Goal: Find contact information: Find contact information

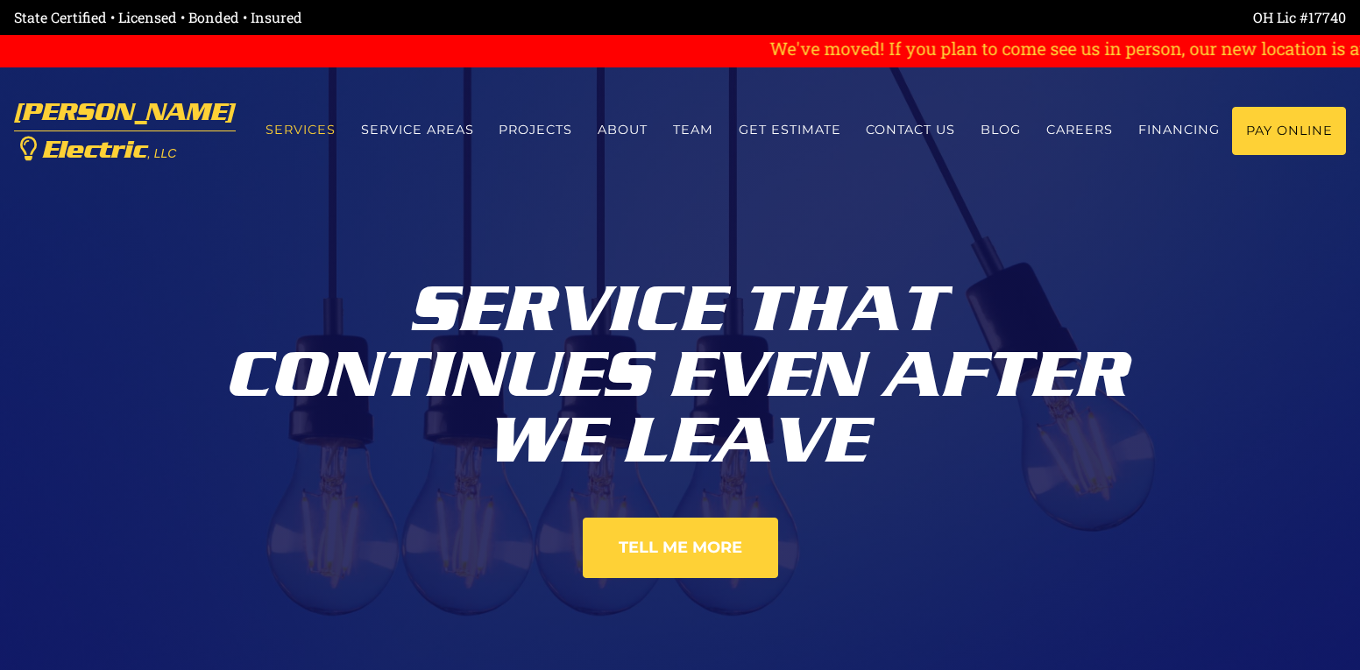
click at [311, 124] on link "Services" at bounding box center [300, 130] width 96 height 46
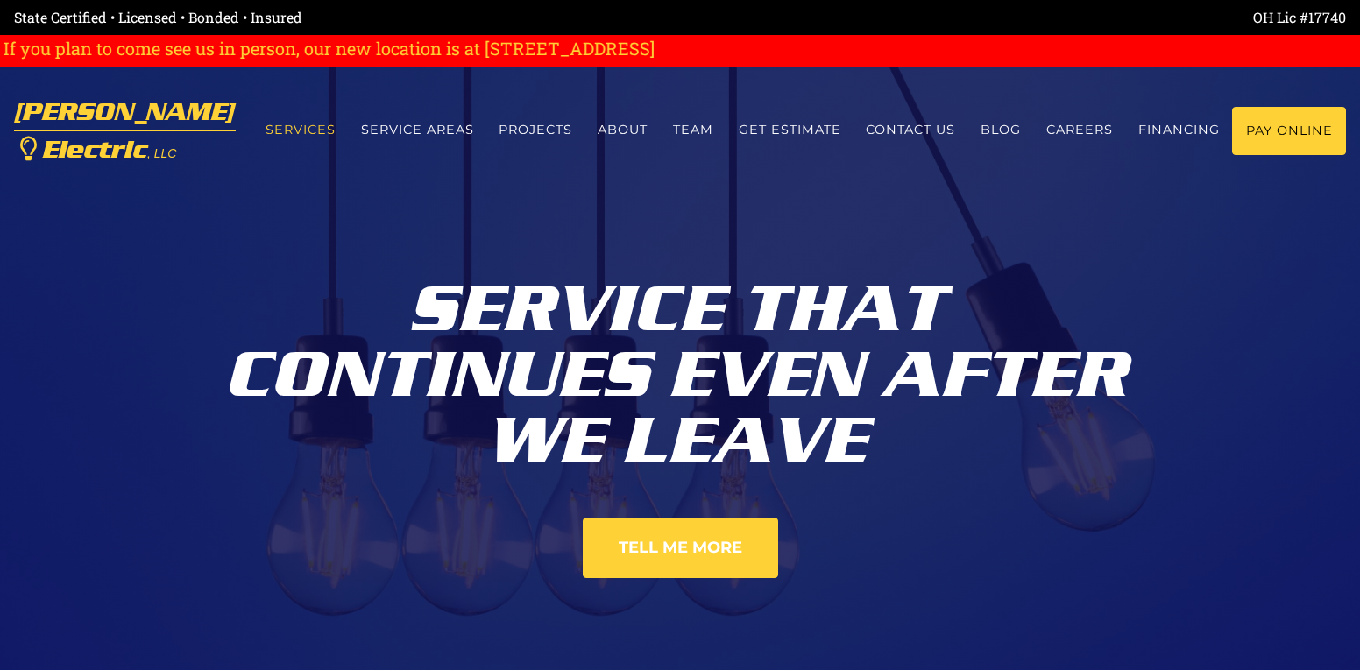
click at [279, 138] on link "Services" at bounding box center [300, 130] width 96 height 46
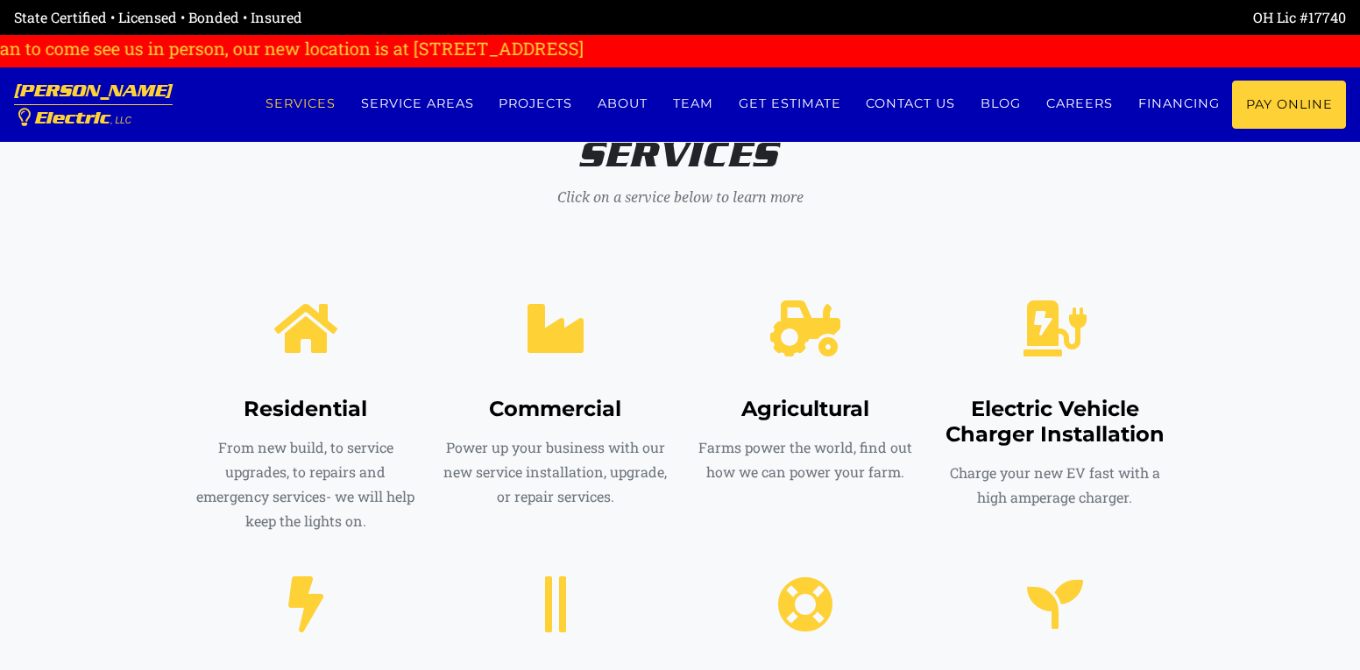
scroll to position [754, 0]
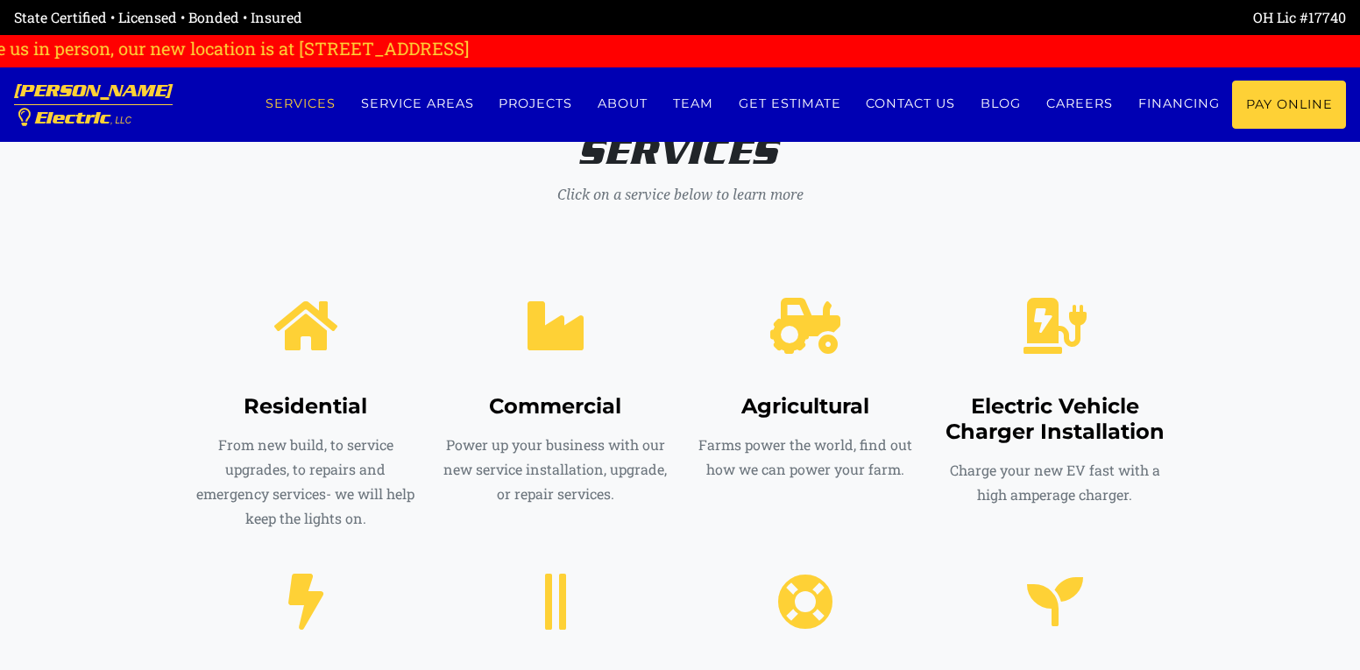
click at [314, 454] on p "From new build, to service upgrades, to repairs and emergency services- we will…" at bounding box center [305, 482] width 223 height 98
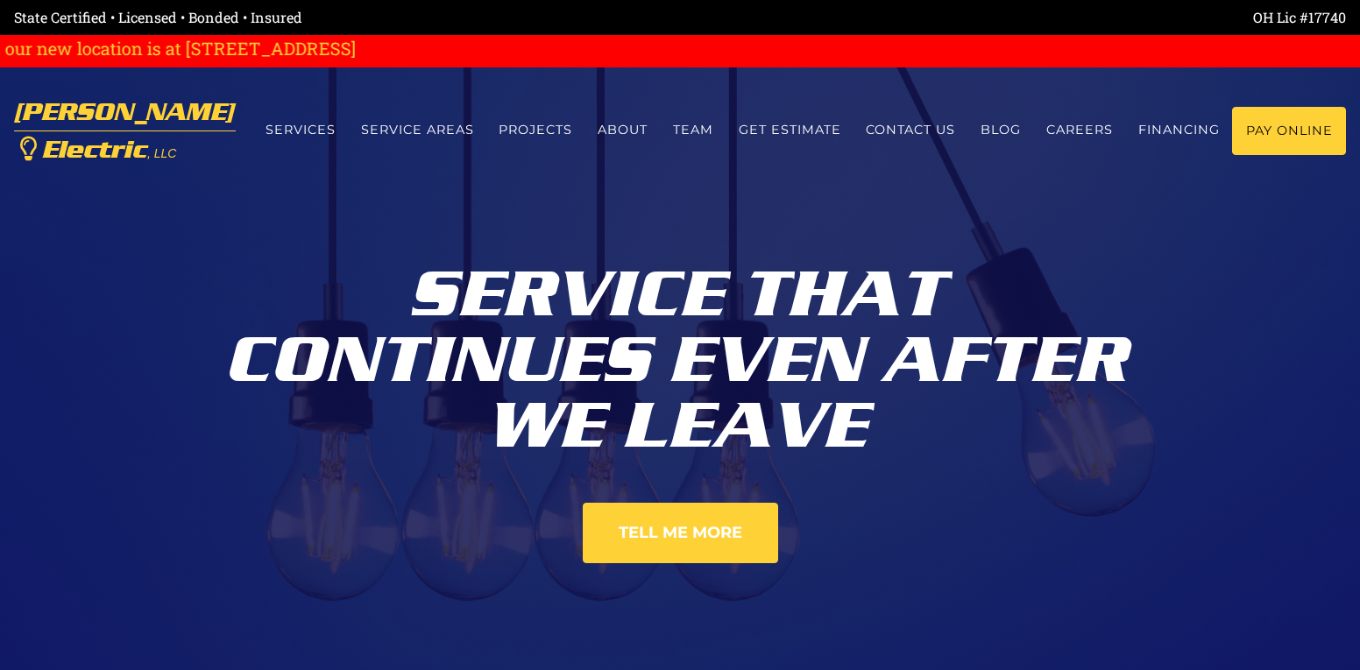
scroll to position [0, 0]
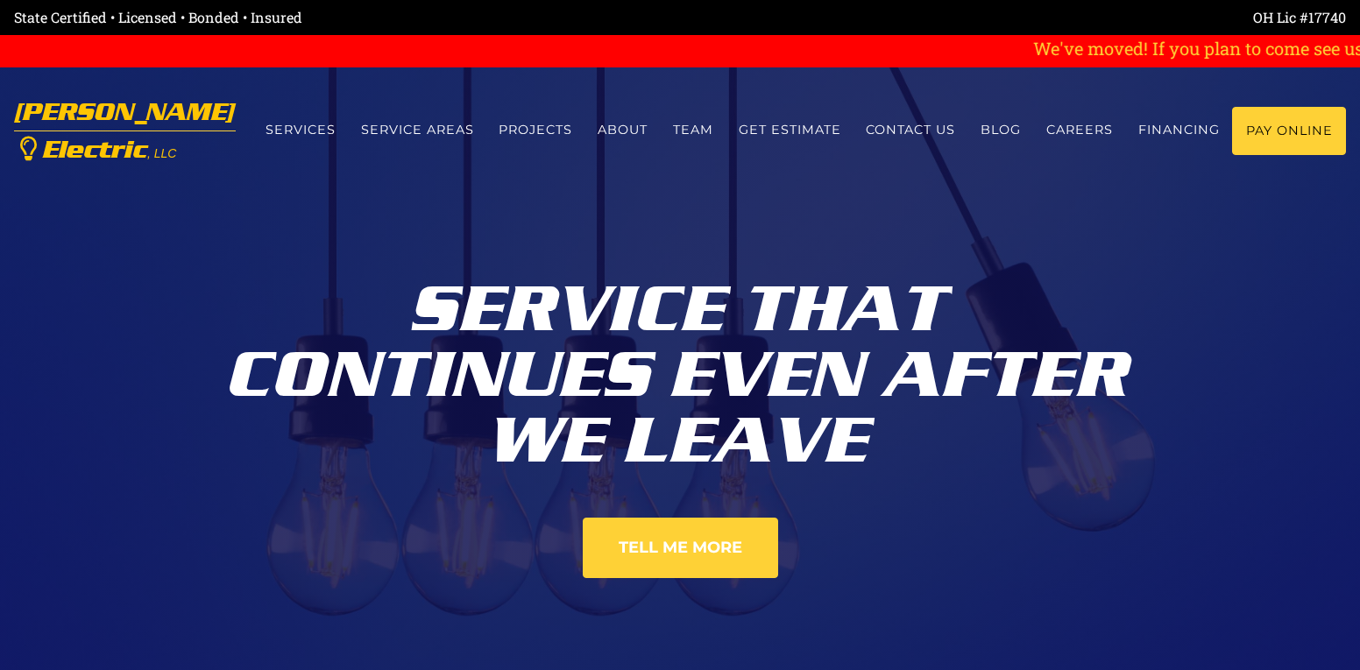
click at [103, 138] on link "[PERSON_NAME] Electric , LLC" at bounding box center [125, 130] width 222 height 83
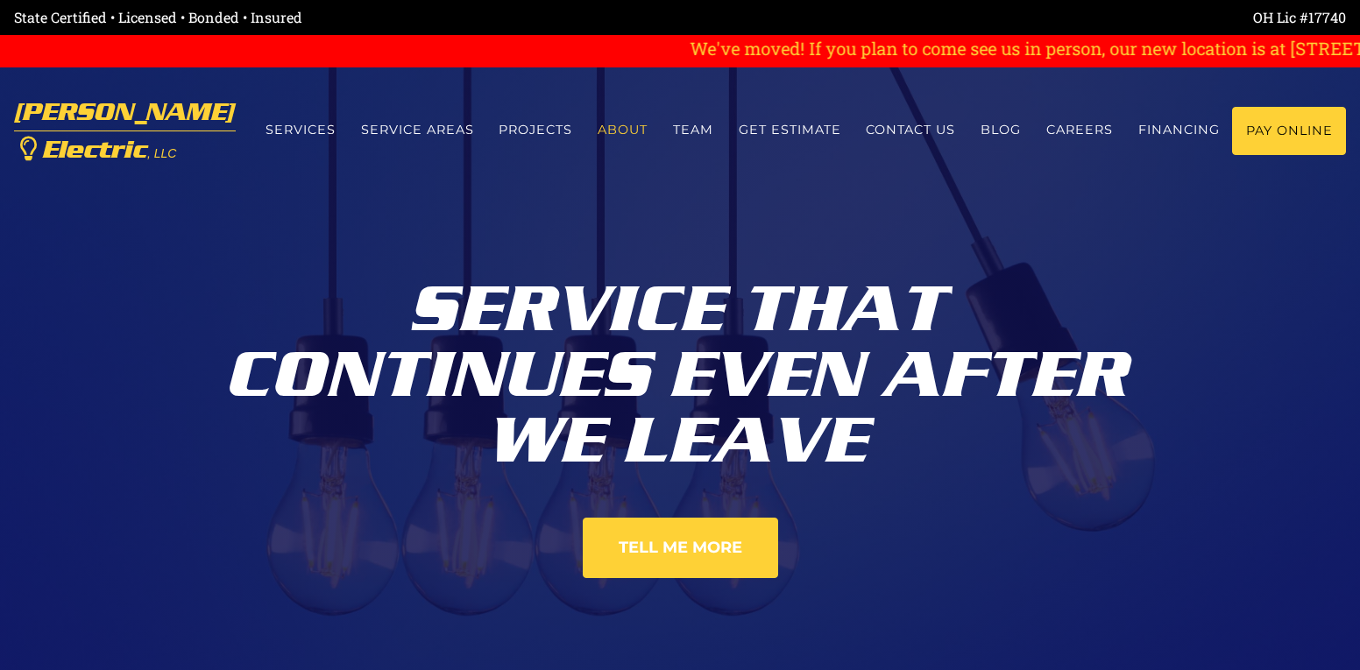
click at [620, 130] on link "About" at bounding box center [622, 130] width 75 height 46
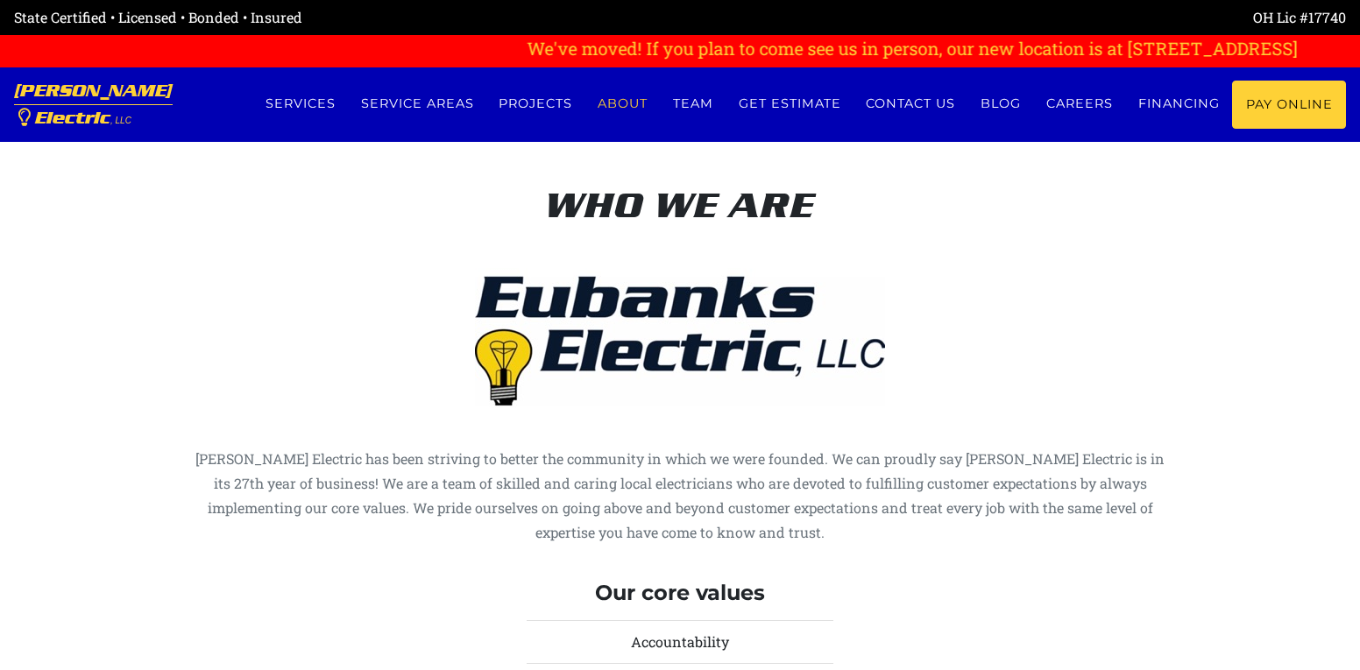
scroll to position [6526, 0]
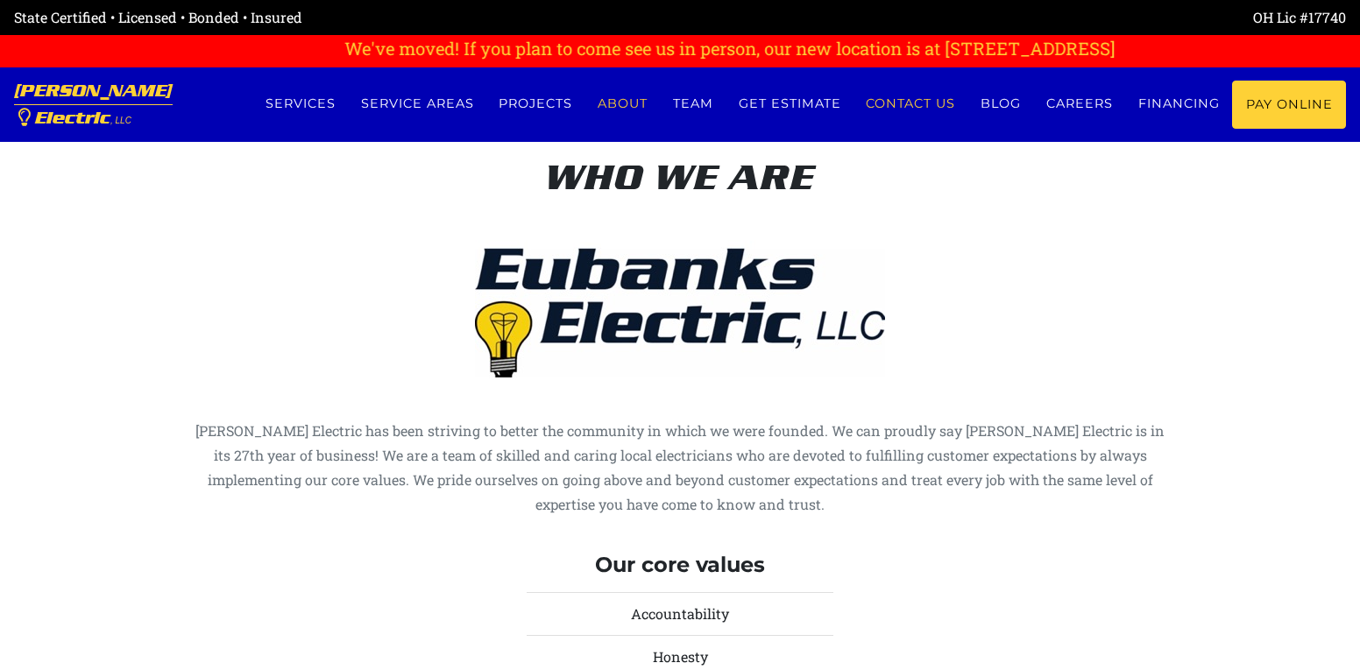
click at [893, 94] on link "Contact us" at bounding box center [910, 104] width 115 height 46
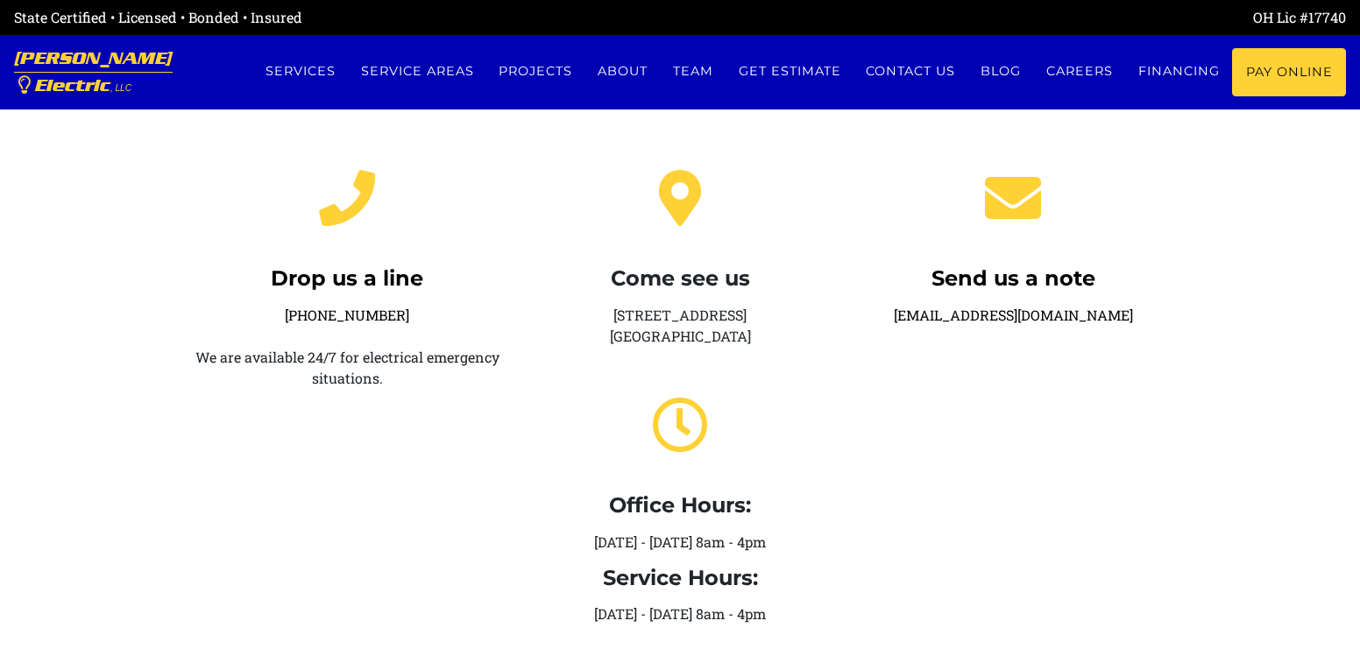
scroll to position [350, 0]
